Goal: Transaction & Acquisition: Book appointment/travel/reservation

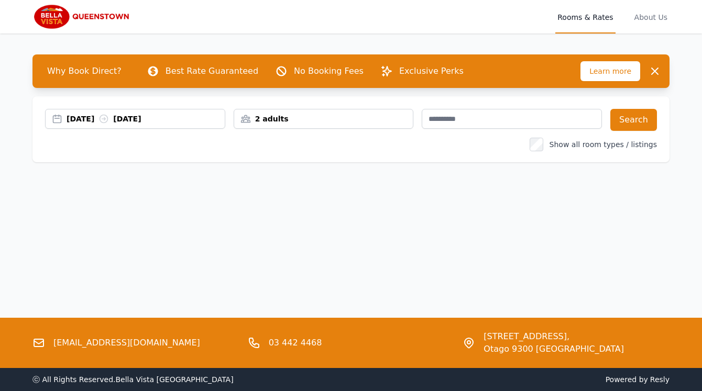
click at [110, 124] on div "[DATE] [DATE]" at bounding box center [146, 119] width 158 height 10
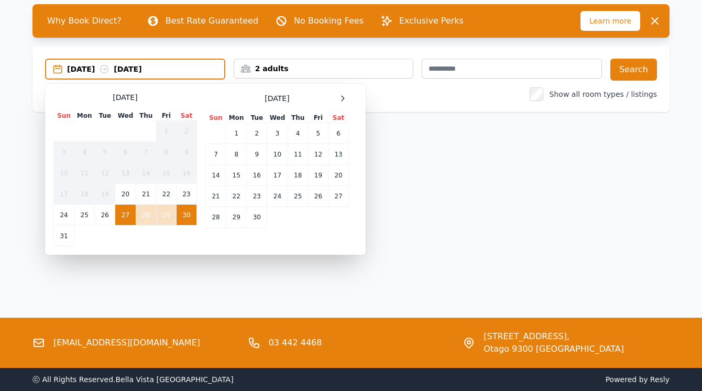
scroll to position [74, 0]
click at [70, 226] on td "24" at bounding box center [64, 215] width 20 height 21
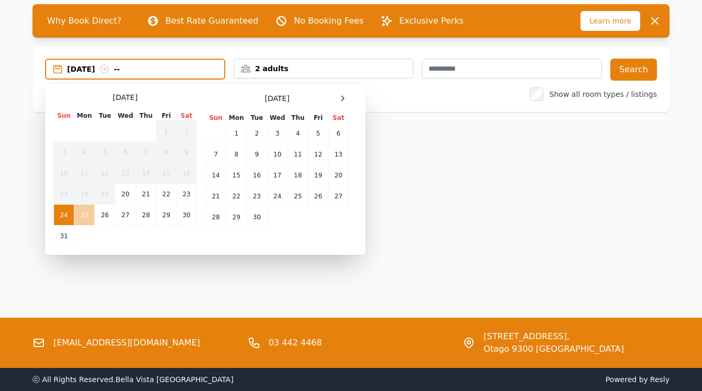
click at [89, 226] on td "25" at bounding box center [84, 215] width 20 height 21
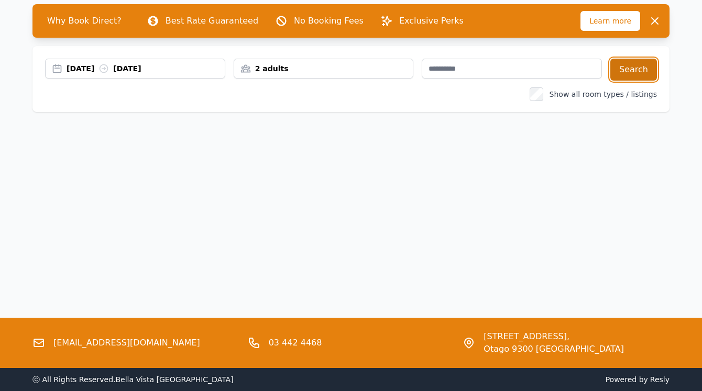
click at [615, 81] on button "Search" at bounding box center [633, 70] width 47 height 22
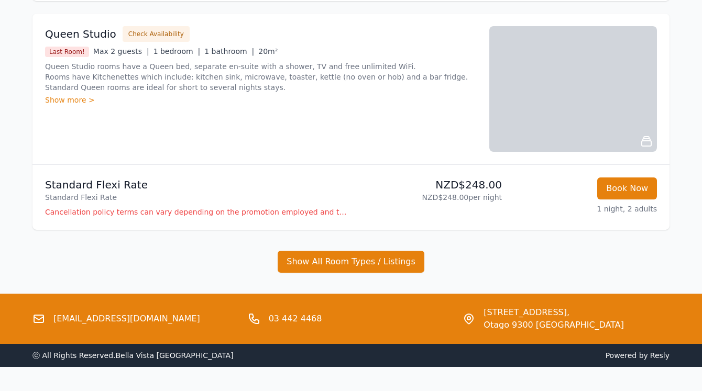
scroll to position [398, 0]
